Goal: Task Accomplishment & Management: Use online tool/utility

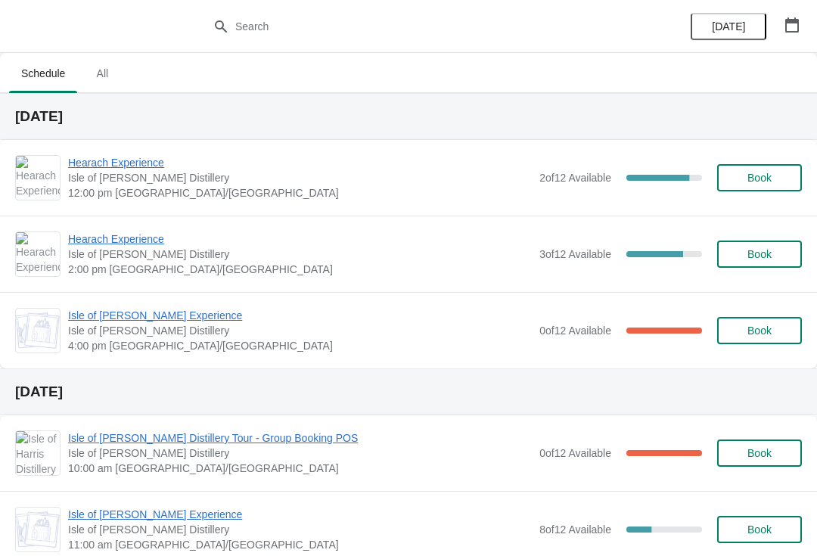
click at [122, 245] on span "Hearach Experience" at bounding box center [300, 239] width 464 height 15
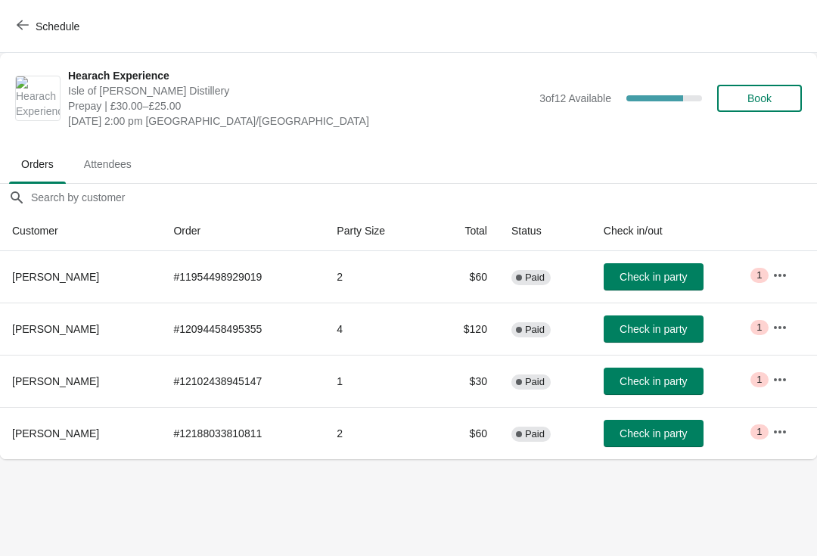
click at [784, 331] on icon "button" at bounding box center [780, 327] width 15 height 15
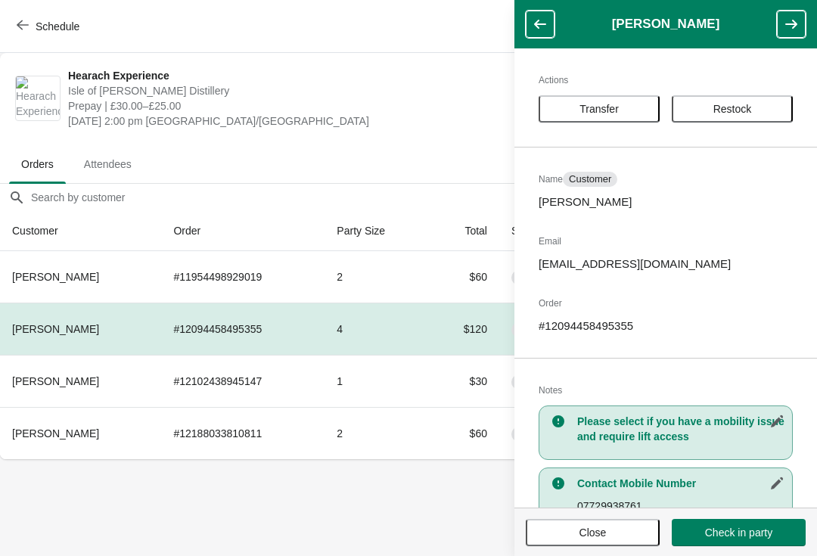
click at [616, 107] on span "Transfer" at bounding box center [599, 109] width 39 height 12
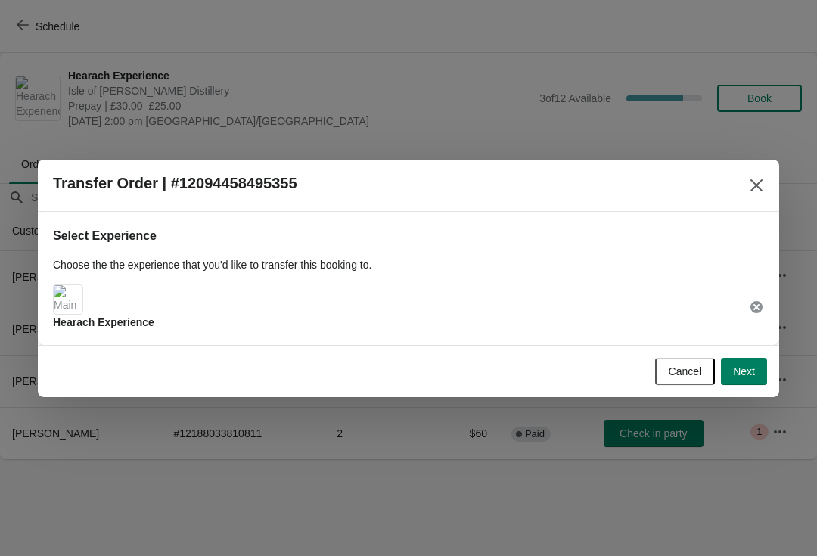
click at [751, 378] on button "Next" at bounding box center [744, 371] width 46 height 27
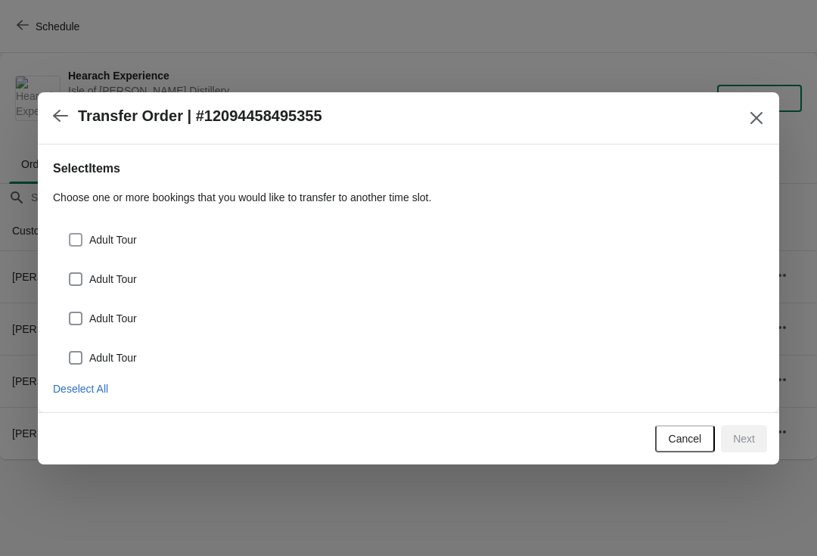
click at [79, 229] on label "Adult Tour" at bounding box center [102, 239] width 69 height 21
click at [70, 233] on input "Adult Tour" at bounding box center [69, 233] width 1 height 1
checkbox input "true"
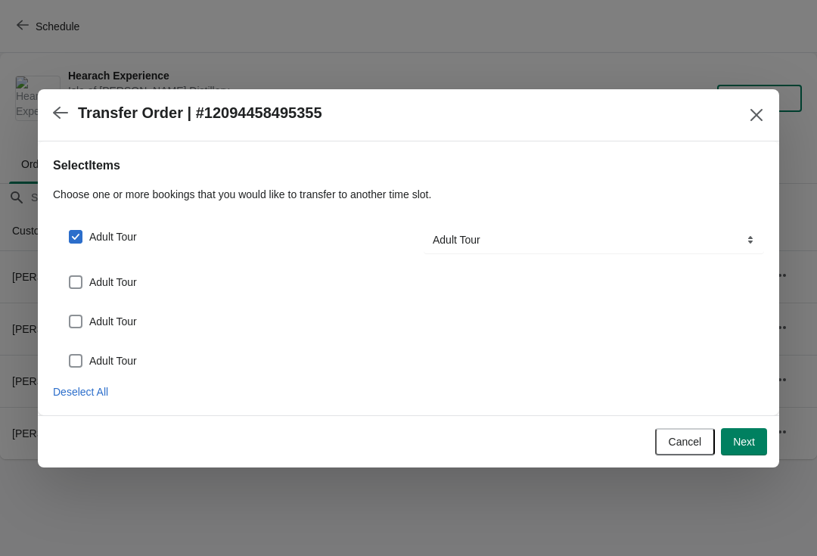
click at [81, 275] on span at bounding box center [76, 282] width 14 height 14
click at [70, 275] on input "Adult Tour" at bounding box center [69, 275] width 1 height 1
checkbox input "true"
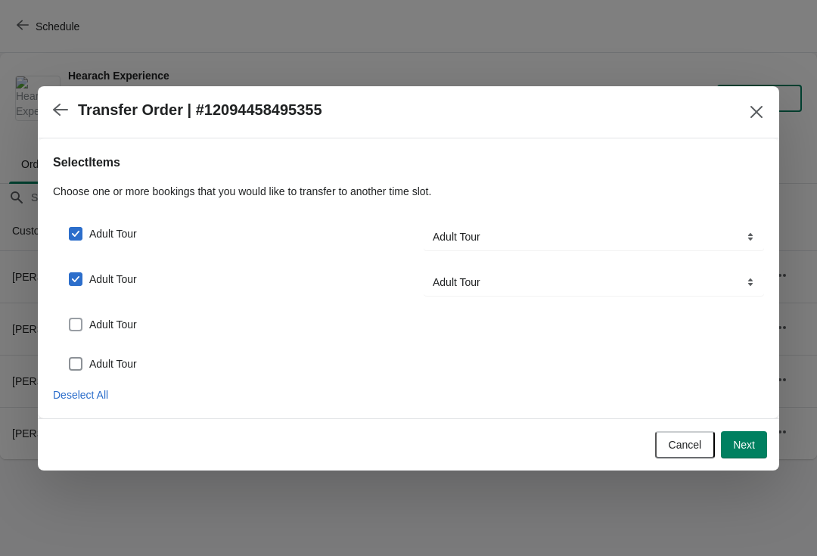
click at [90, 318] on span "Adult Tour" at bounding box center [113, 324] width 48 height 15
click at [70, 318] on input "Adult Tour" at bounding box center [69, 318] width 1 height 1
checkbox input "true"
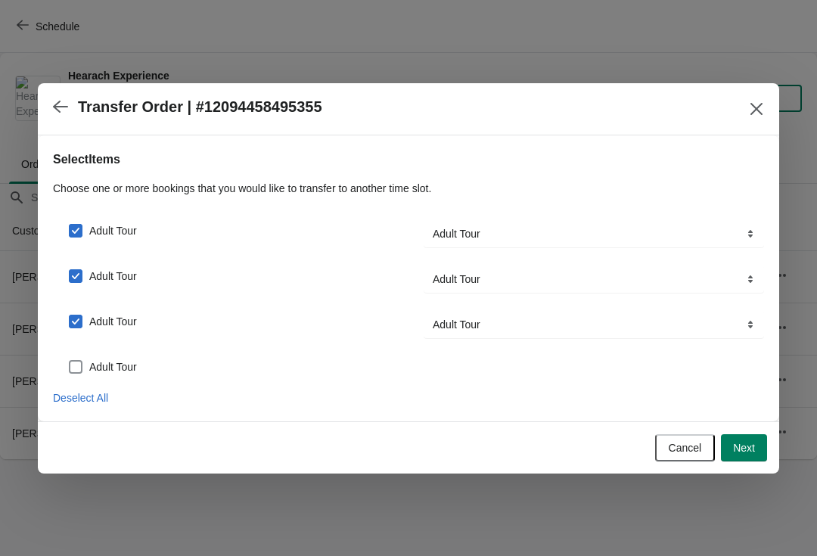
click at [75, 372] on span at bounding box center [76, 367] width 14 height 14
click at [70, 361] on input "Adult Tour" at bounding box center [69, 360] width 1 height 1
checkbox input "true"
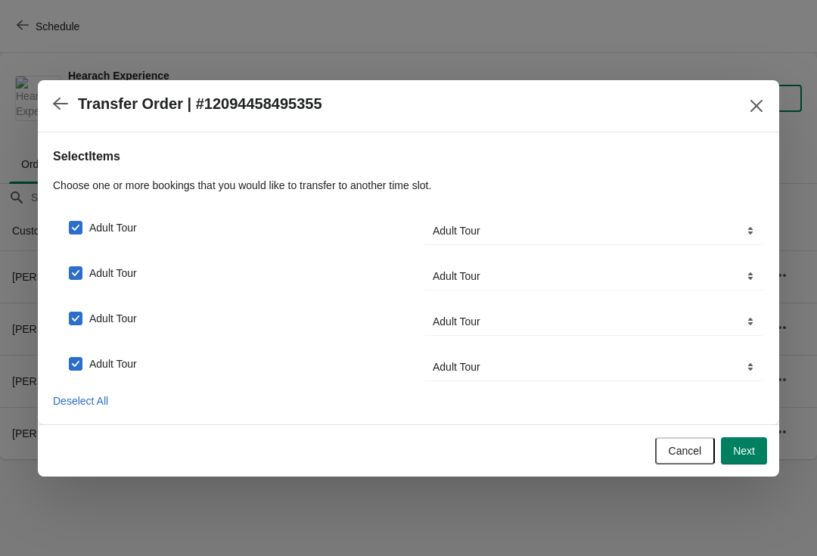
click at [751, 450] on span "Next" at bounding box center [744, 451] width 22 height 12
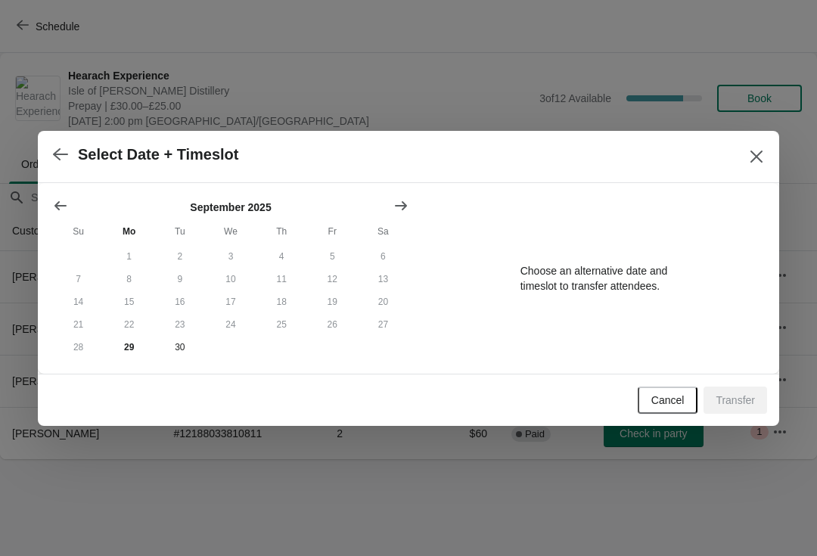
click at [397, 213] on button "Show next month, October 2025" at bounding box center [401, 205] width 27 height 27
click at [289, 255] on button "2" at bounding box center [282, 256] width 51 height 23
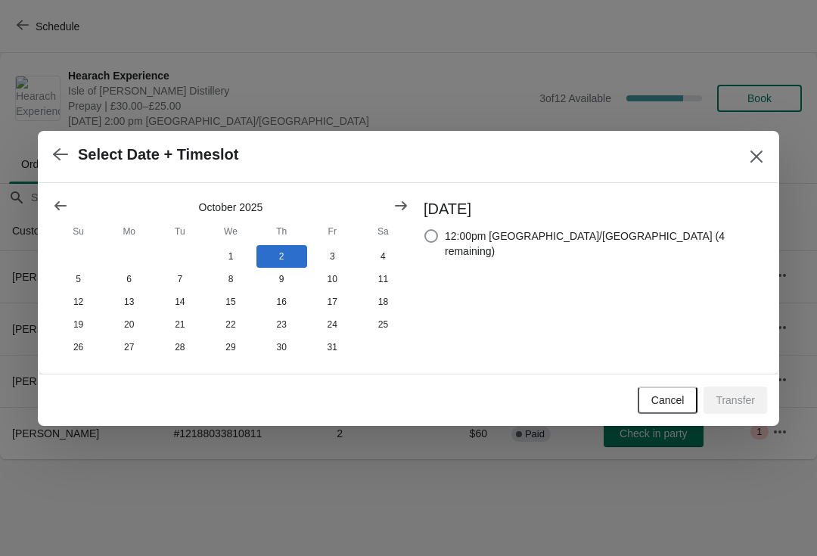
click at [438, 232] on span at bounding box center [432, 236] width 14 height 14
click at [425, 230] on input "12:00pm [GEOGRAPHIC_DATA]/[GEOGRAPHIC_DATA] (4 remaining)" at bounding box center [425, 229] width 1 height 1
radio input "true"
click at [747, 406] on span "Transfer" at bounding box center [735, 400] width 39 height 12
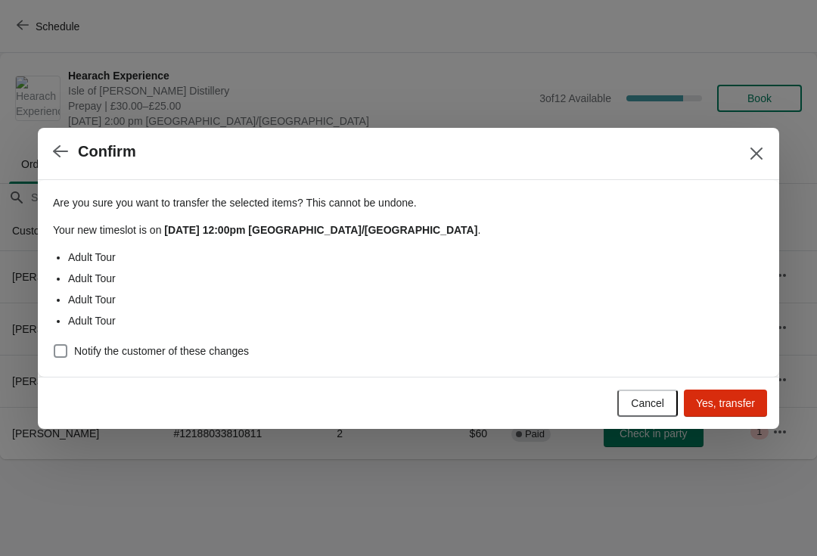
click at [64, 350] on span at bounding box center [61, 351] width 14 height 14
click at [54, 345] on input "Notify the customer of these changes" at bounding box center [54, 344] width 1 height 1
checkbox input "true"
click at [739, 403] on span "Yes, transfer" at bounding box center [725, 403] width 59 height 12
